Goal: Task Accomplishment & Management: Use online tool/utility

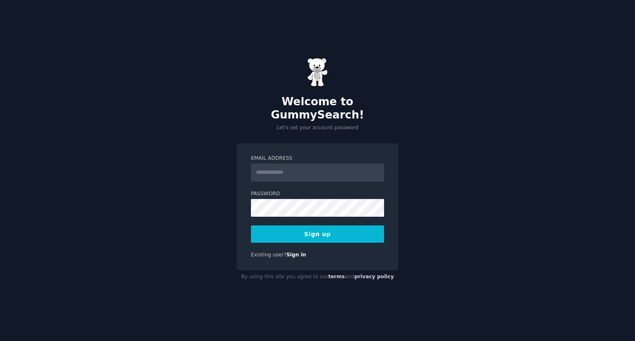
click at [286, 171] on input "Email Address" at bounding box center [317, 173] width 133 height 18
type input "**********"
click at [289, 230] on button "Sign up" at bounding box center [317, 234] width 133 height 17
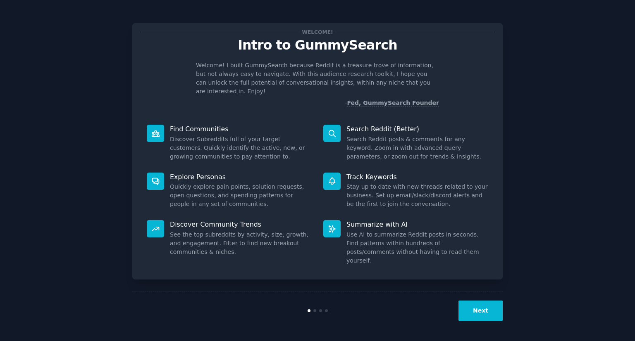
click at [492, 309] on button "Next" at bounding box center [480, 311] width 44 height 20
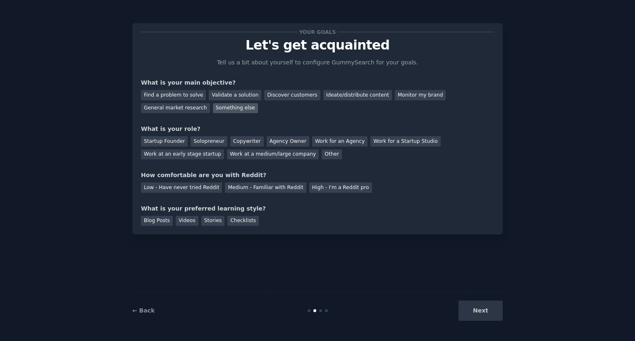
click at [213, 109] on div "Something else" at bounding box center [235, 108] width 45 height 10
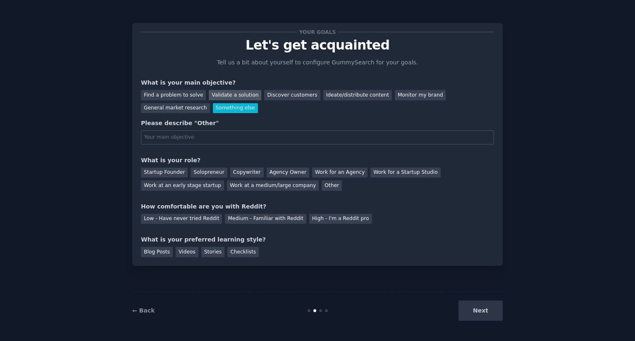
click at [209, 98] on div "Validate a solution" at bounding box center [235, 95] width 52 height 10
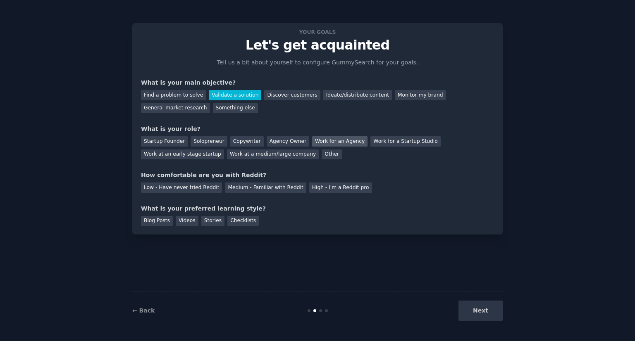
click at [312, 140] on div "Work for an Agency" at bounding box center [339, 141] width 55 height 10
click at [370, 139] on div "Work for a Startup Studio" at bounding box center [405, 141] width 70 height 10
click at [200, 186] on div "Low - Have never tried Reddit" at bounding box center [181, 188] width 81 height 10
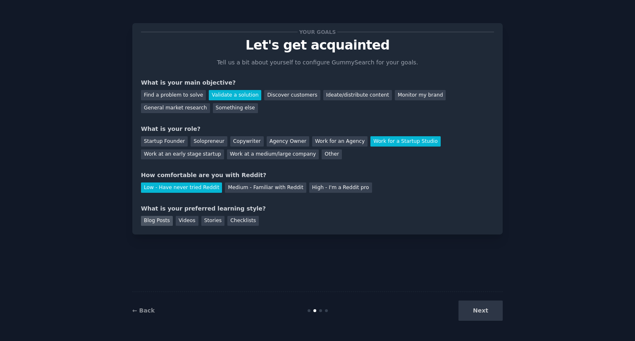
click at [150, 224] on div "Blog Posts" at bounding box center [157, 221] width 32 height 10
click at [479, 306] on button "Next" at bounding box center [480, 311] width 44 height 20
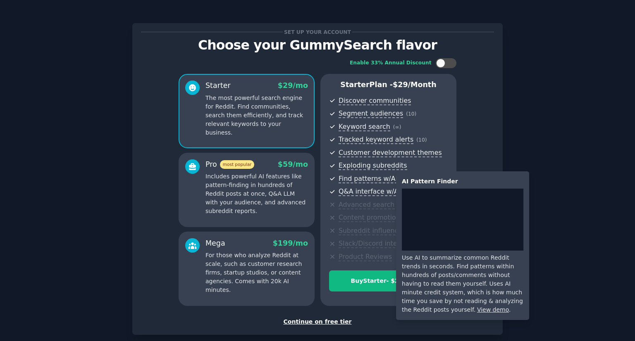
scroll to position [43, 0]
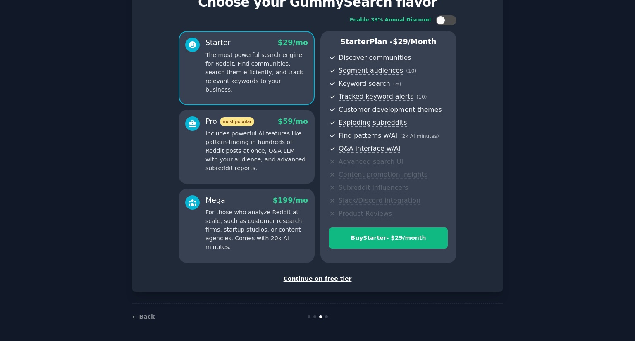
click at [321, 279] on div "Continue on free tier" at bounding box center [317, 279] width 353 height 9
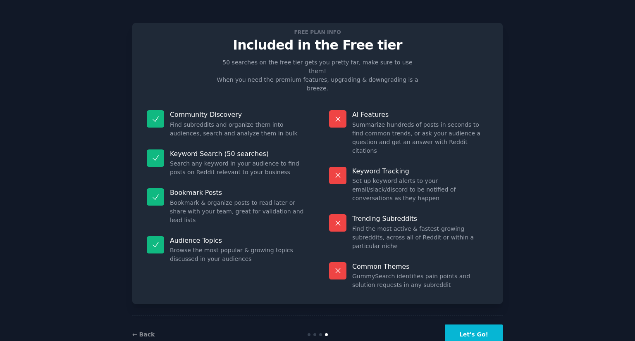
click at [459, 325] on button "Let's Go!" at bounding box center [474, 335] width 58 height 20
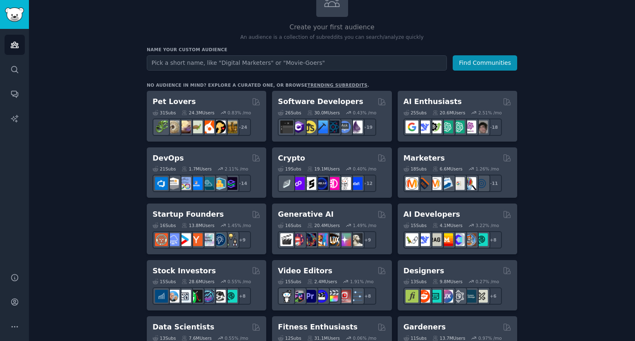
scroll to position [78, 0]
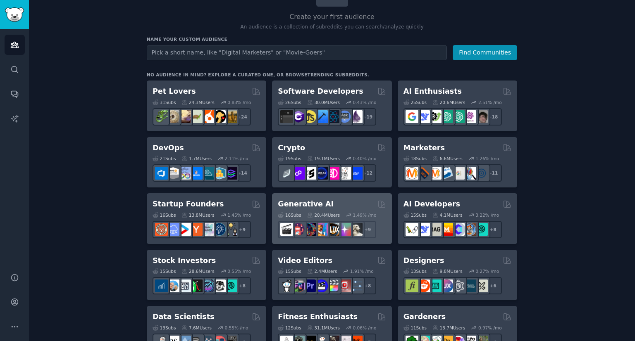
click at [299, 207] on h2 "Generative AI" at bounding box center [306, 204] width 56 height 10
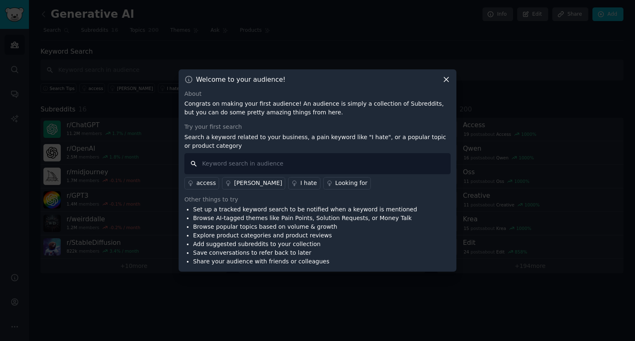
click at [274, 167] on input "text" at bounding box center [317, 163] width 266 height 21
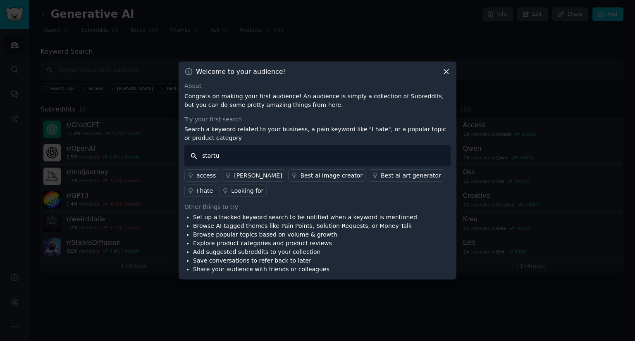
type input "startup"
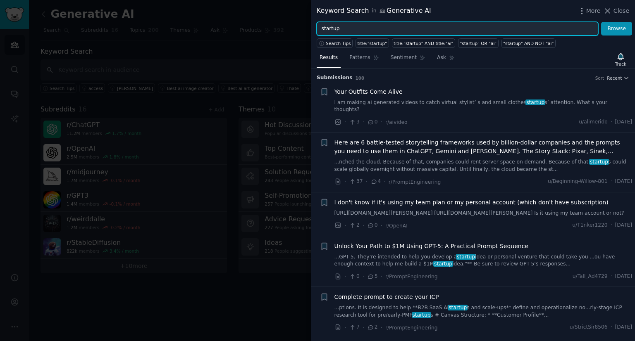
click at [348, 28] on input "startup" at bounding box center [456, 29] width 281 height 14
type input "large language model"
click at [601, 22] on button "Browse" at bounding box center [616, 29] width 31 height 14
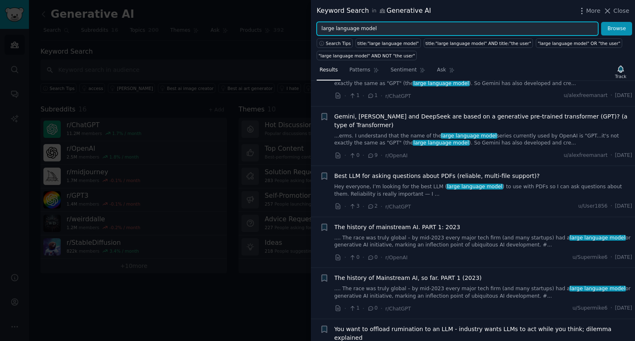
scroll to position [299, 0]
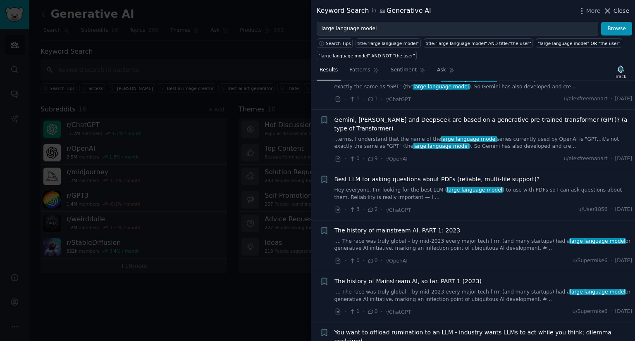
click at [622, 10] on span "Close" at bounding box center [621, 11] width 16 height 9
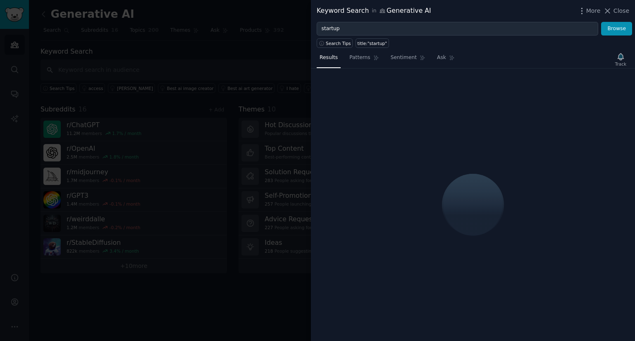
click at [123, 38] on div at bounding box center [317, 170] width 635 height 341
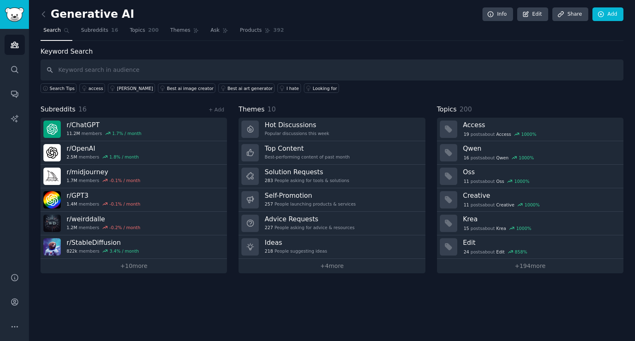
click at [45, 8] on link at bounding box center [45, 14] width 10 height 13
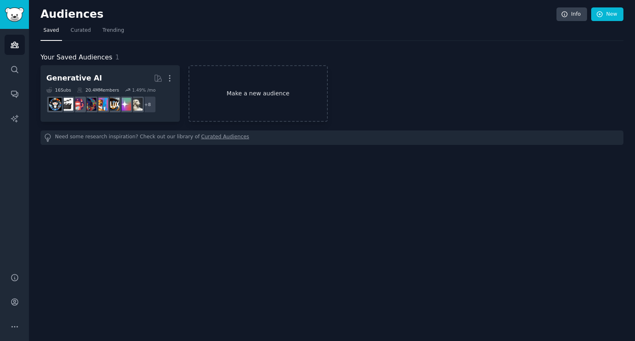
click at [225, 95] on link "Make a new audience" at bounding box center [257, 93] width 139 height 57
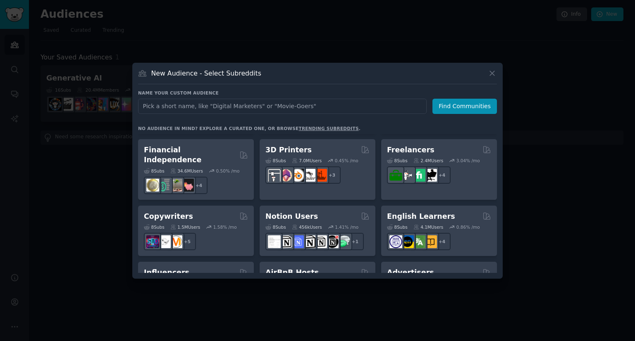
scroll to position [447, 0]
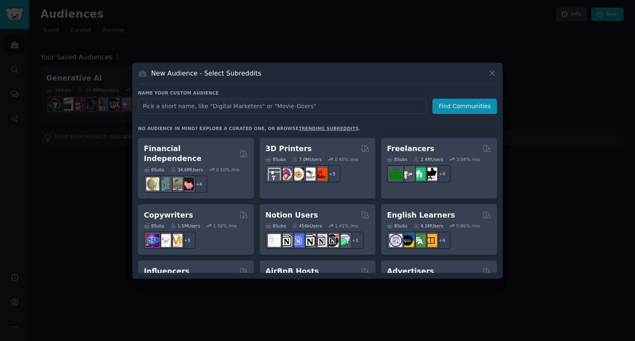
click at [530, 171] on div at bounding box center [317, 170] width 635 height 341
